Goal: Obtain resource: Download file/media

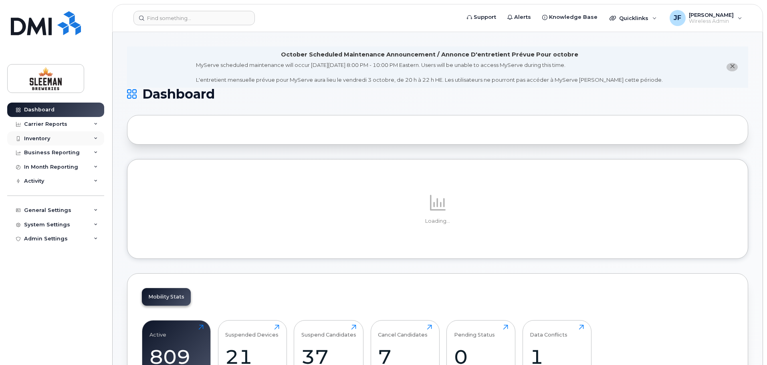
click at [38, 141] on div "Inventory" at bounding box center [37, 138] width 26 height 6
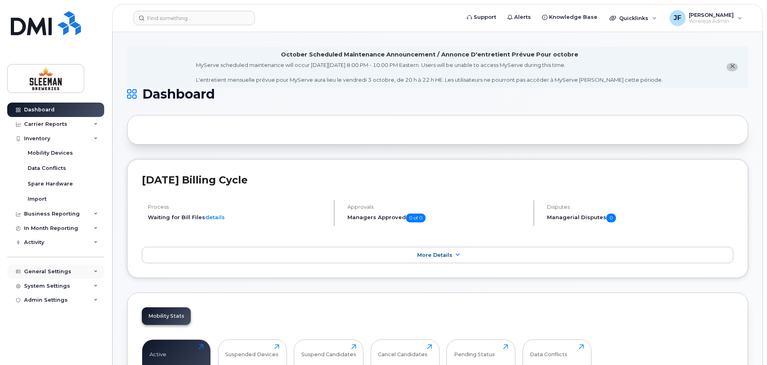
click at [49, 270] on div "General Settings" at bounding box center [47, 271] width 47 height 6
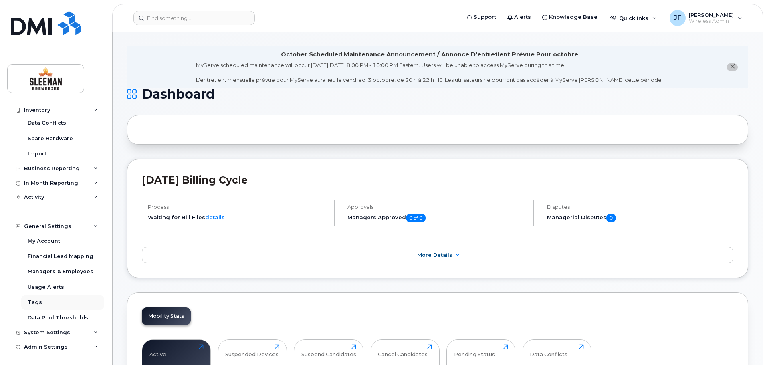
scroll to position [46, 0]
click at [50, 240] on div "My Account" at bounding box center [44, 240] width 32 height 7
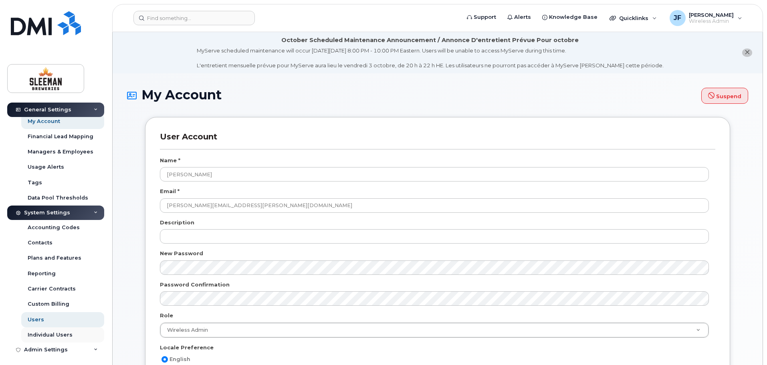
scroll to position [107, 0]
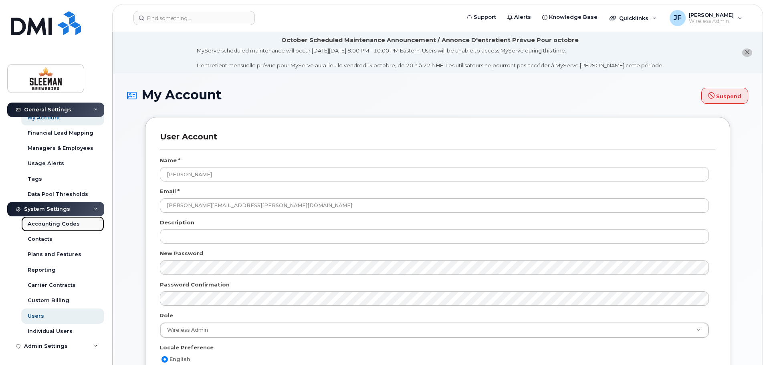
click at [52, 226] on div "Accounting Codes" at bounding box center [54, 223] width 52 height 7
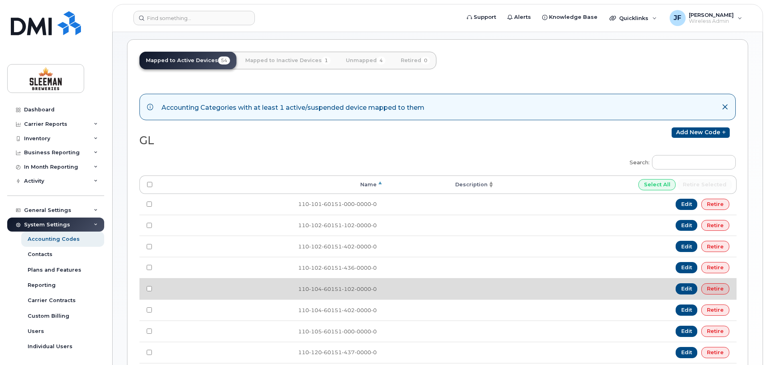
scroll to position [80, 0]
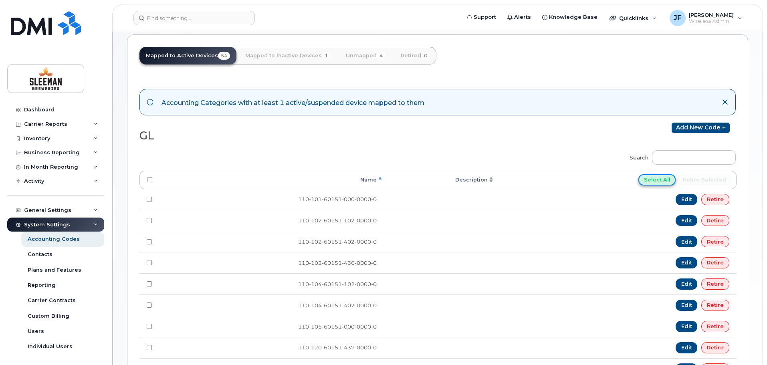
click at [646, 181] on input "Select All" at bounding box center [657, 179] width 38 height 11
checkbox input "true"
type input "Select None"
checkbox input "true"
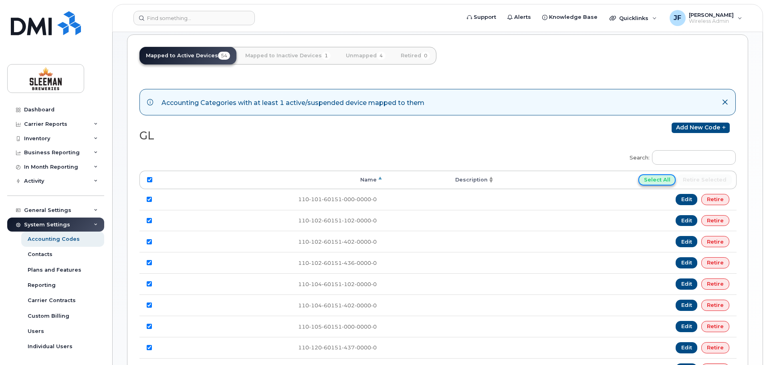
checkbox input "true"
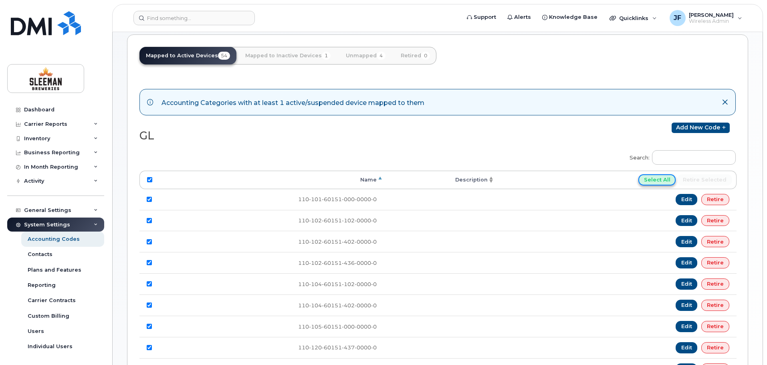
checkbox input "true"
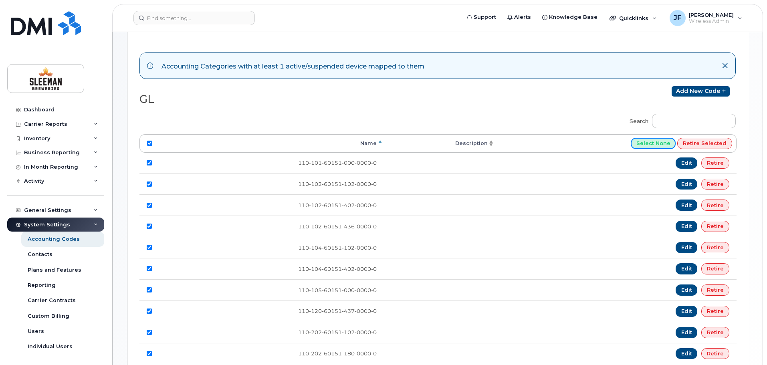
scroll to position [33, 0]
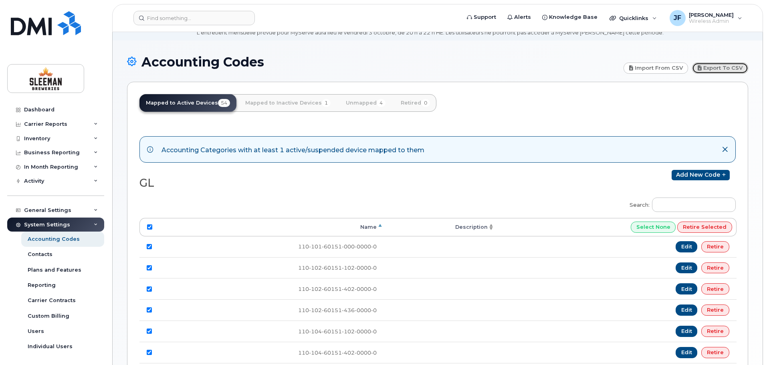
click at [715, 67] on link "Export to CSV" at bounding box center [720, 67] width 56 height 11
